Goal: Understand process/instructions: Learn how to perform a task or action

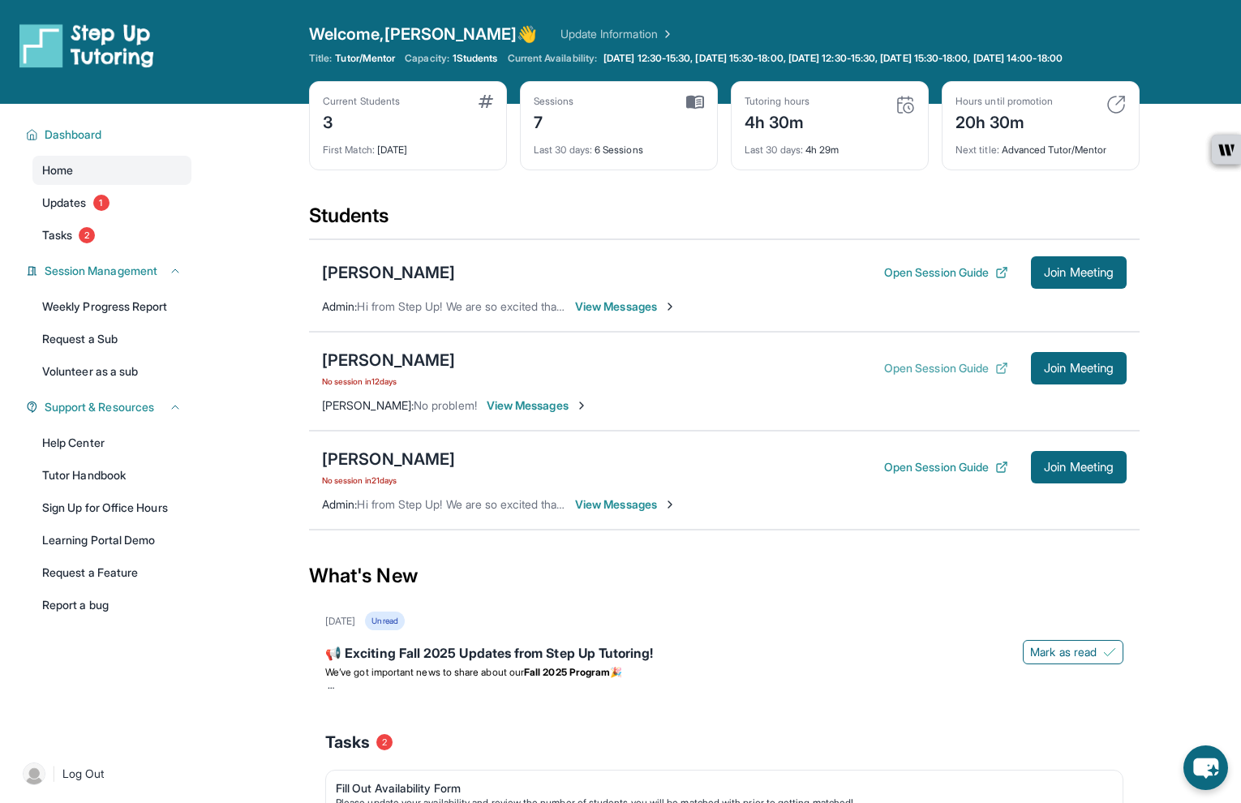
click at [951, 376] on button "Open Session Guide" at bounding box center [946, 368] width 124 height 16
